Goal: Transaction & Acquisition: Purchase product/service

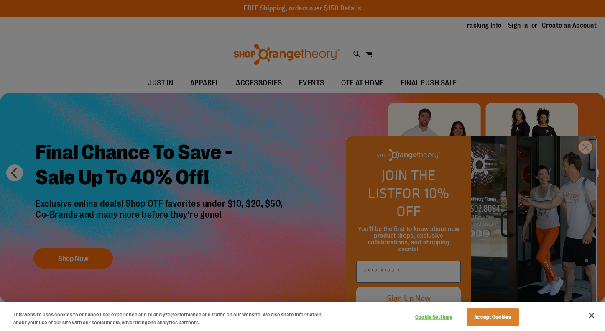
click at [582, 167] on div at bounding box center [302, 165] width 605 height 331
click at [586, 165] on div at bounding box center [302, 165] width 605 height 331
click at [593, 318] on button "Close" at bounding box center [592, 315] width 18 height 18
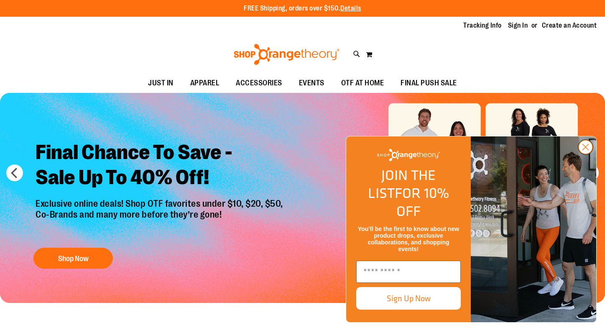
click at [587, 154] on circle "Close dialog" at bounding box center [586, 147] width 14 height 14
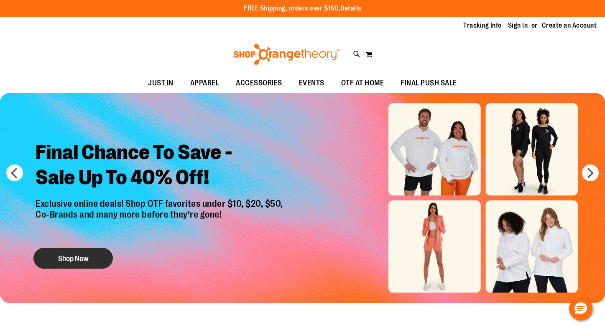
click at [82, 252] on button "Shop Now" at bounding box center [72, 258] width 79 height 21
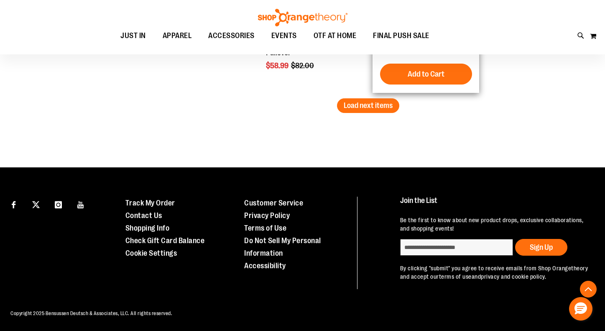
scroll to position [1602, 0]
